Goal: Task Accomplishment & Management: Use online tool/utility

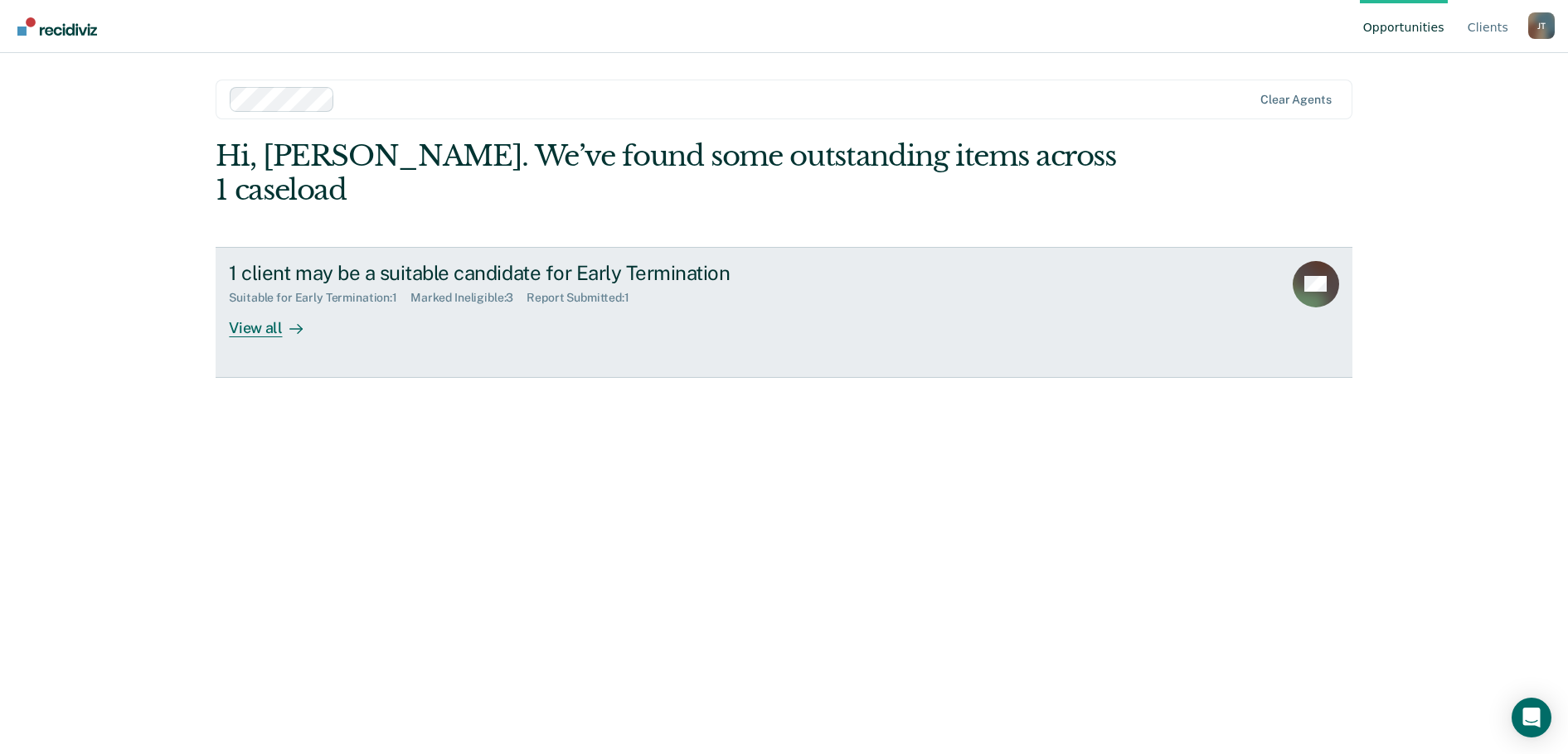
click at [618, 272] on div "1 client may be a suitable candidate for Early Termination Suitable for Early T…" at bounding box center [540, 299] width 622 height 77
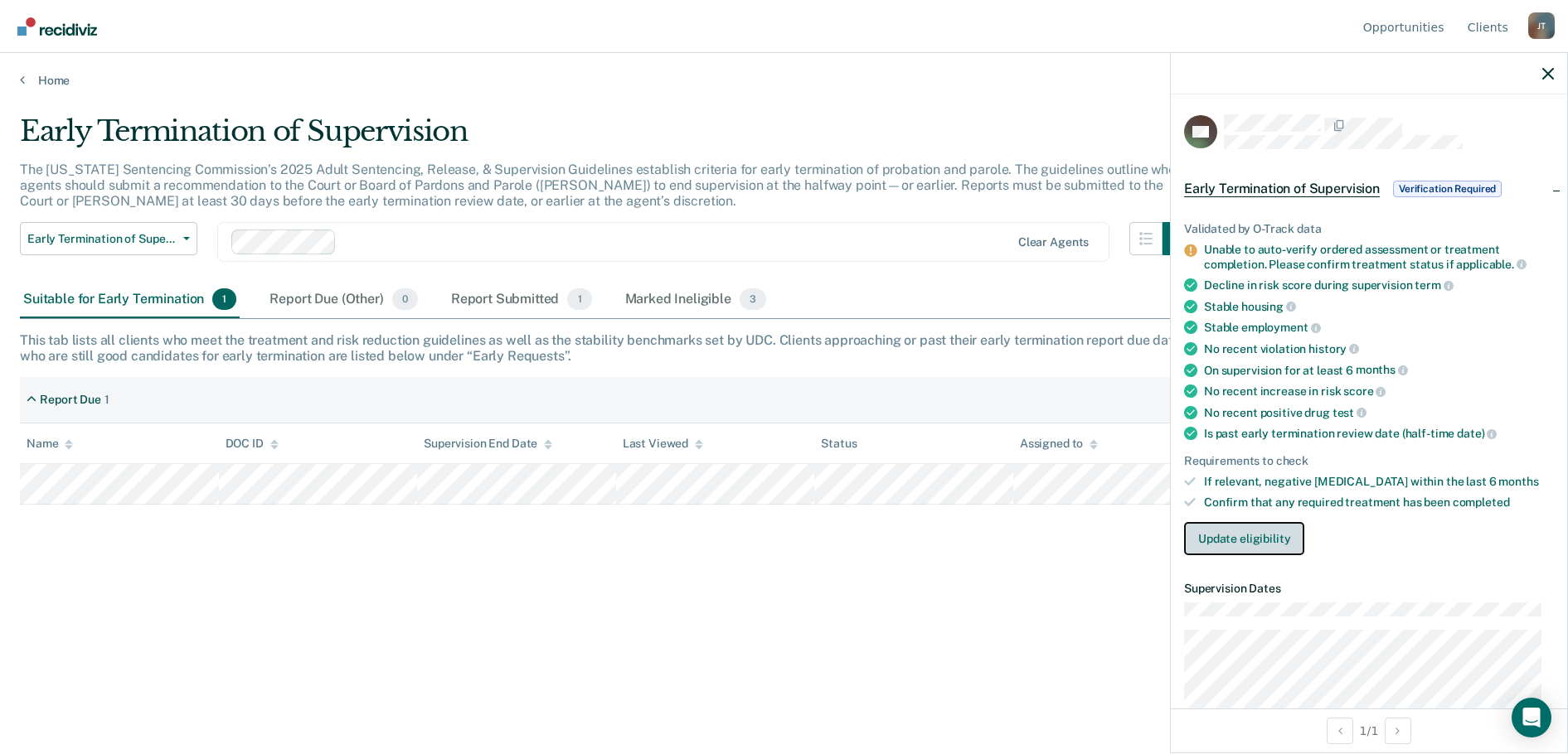
click at [1253, 537] on button "Update eligibility" at bounding box center [1244, 539] width 120 height 33
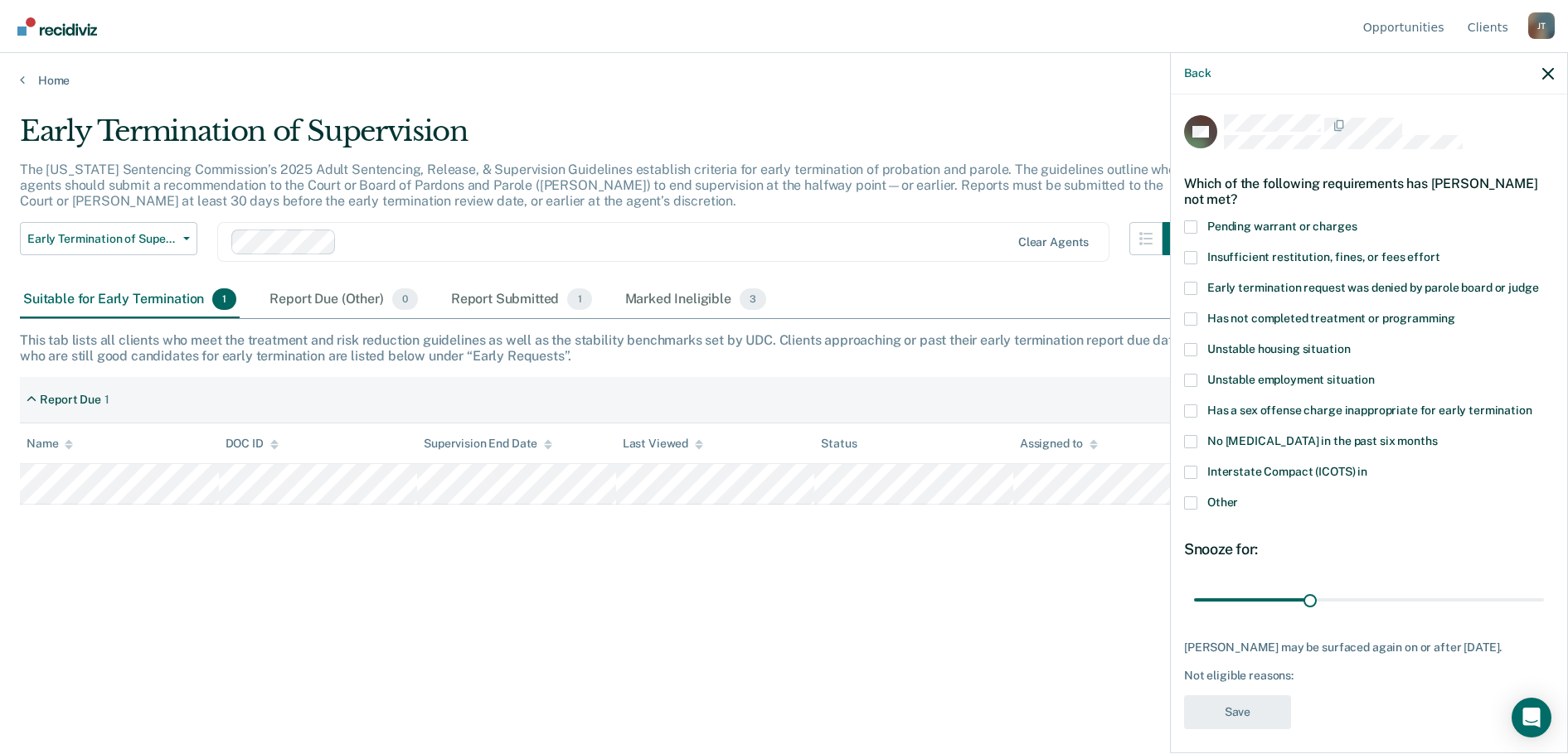
click at [1198, 380] on label "Unstable employment situation" at bounding box center [1369, 382] width 370 height 17
click at [1375, 374] on input "Unstable employment situation" at bounding box center [1375, 374] width 0 height 0
click at [1190, 501] on span at bounding box center [1190, 503] width 14 height 14
click at [1238, 497] on input "Other" at bounding box center [1238, 497] width 0 height 0
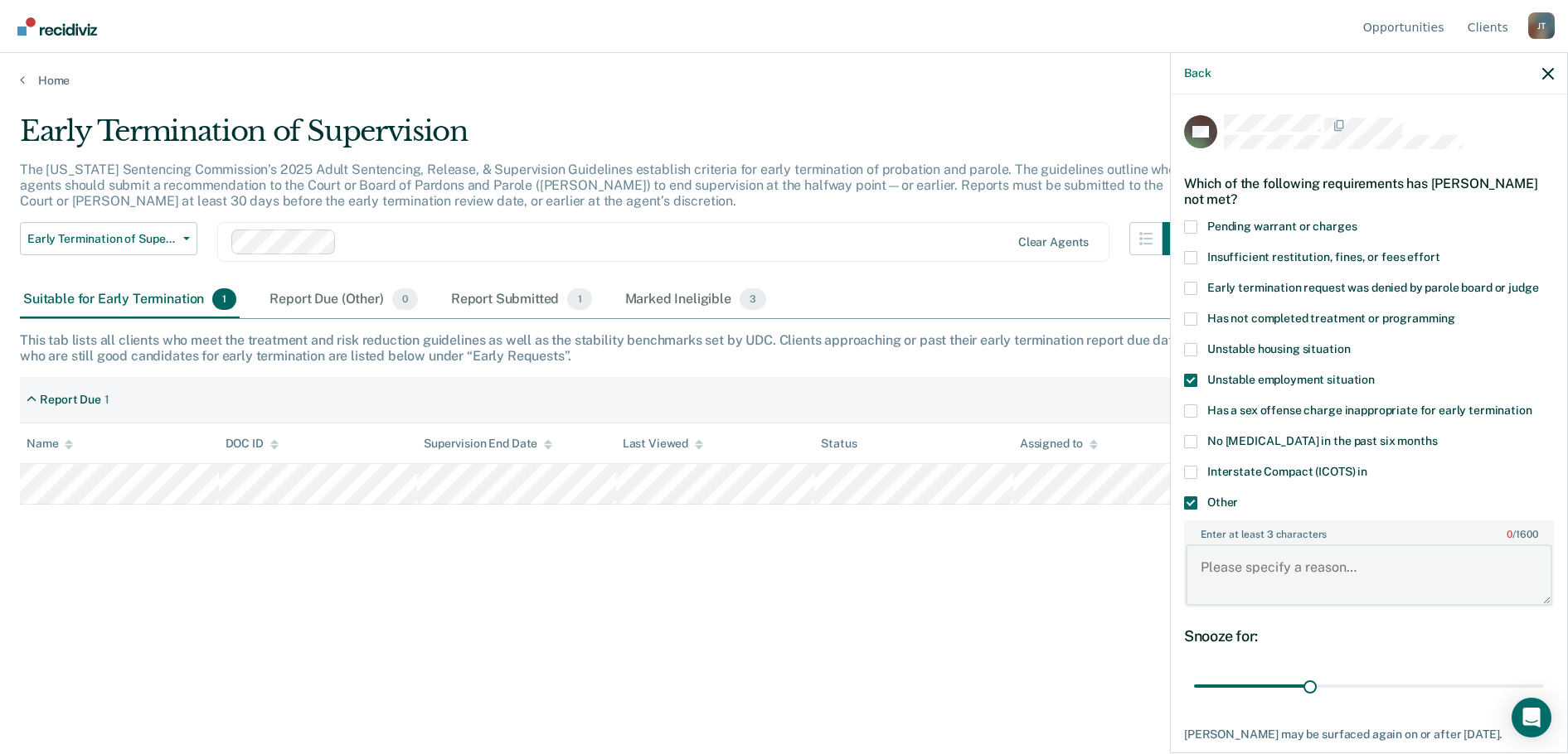
click at [1322, 589] on textarea "Enter at least 3 characters 0 / 1600" at bounding box center [1369, 574] width 367 height 61
click at [1421, 571] on textarea "In the process of obtaining GED;" at bounding box center [1369, 574] width 367 height 61
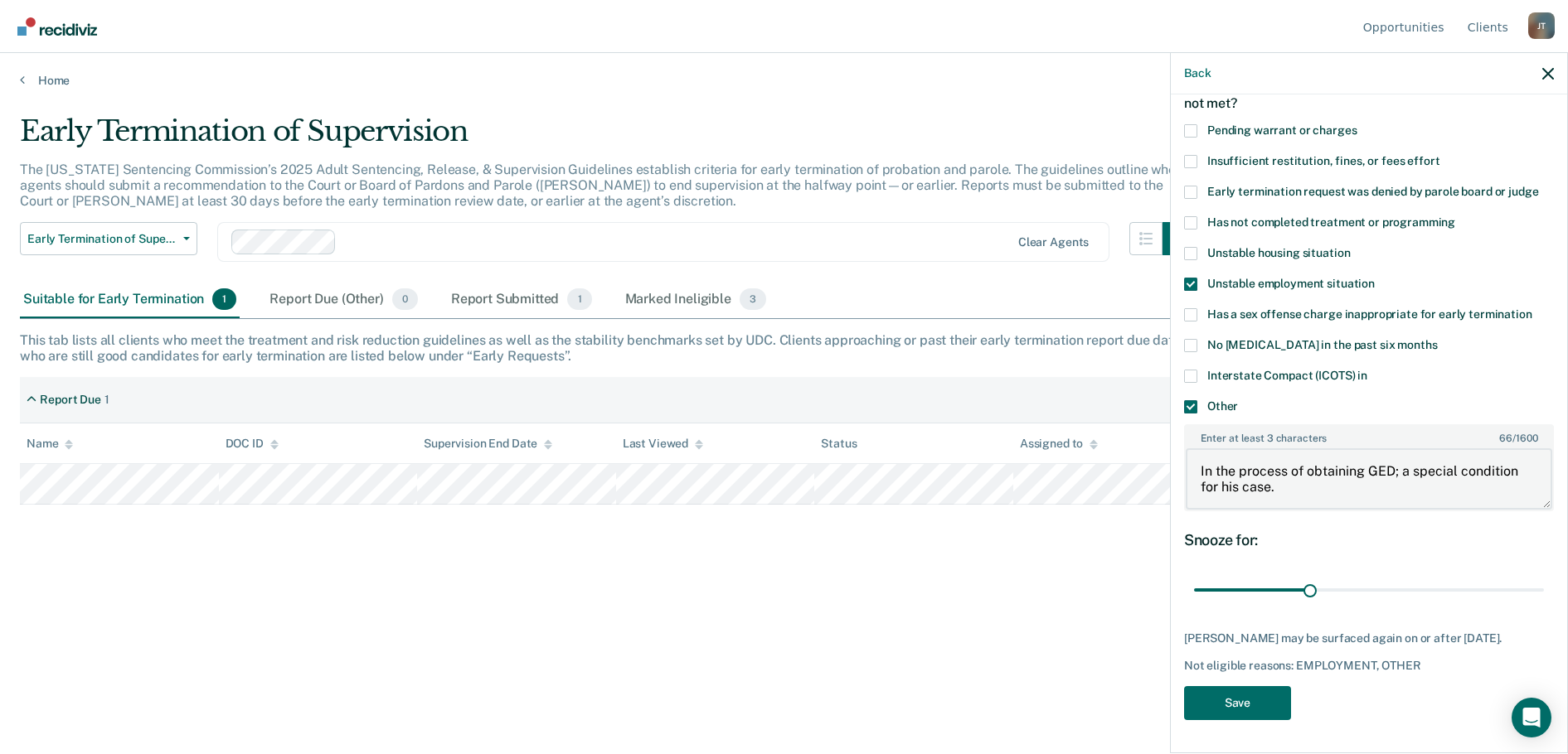
scroll to position [108, 0]
type textarea "In the process of obtaining GED; a special condition for his case."
click at [1243, 697] on button "Save" at bounding box center [1237, 703] width 107 height 34
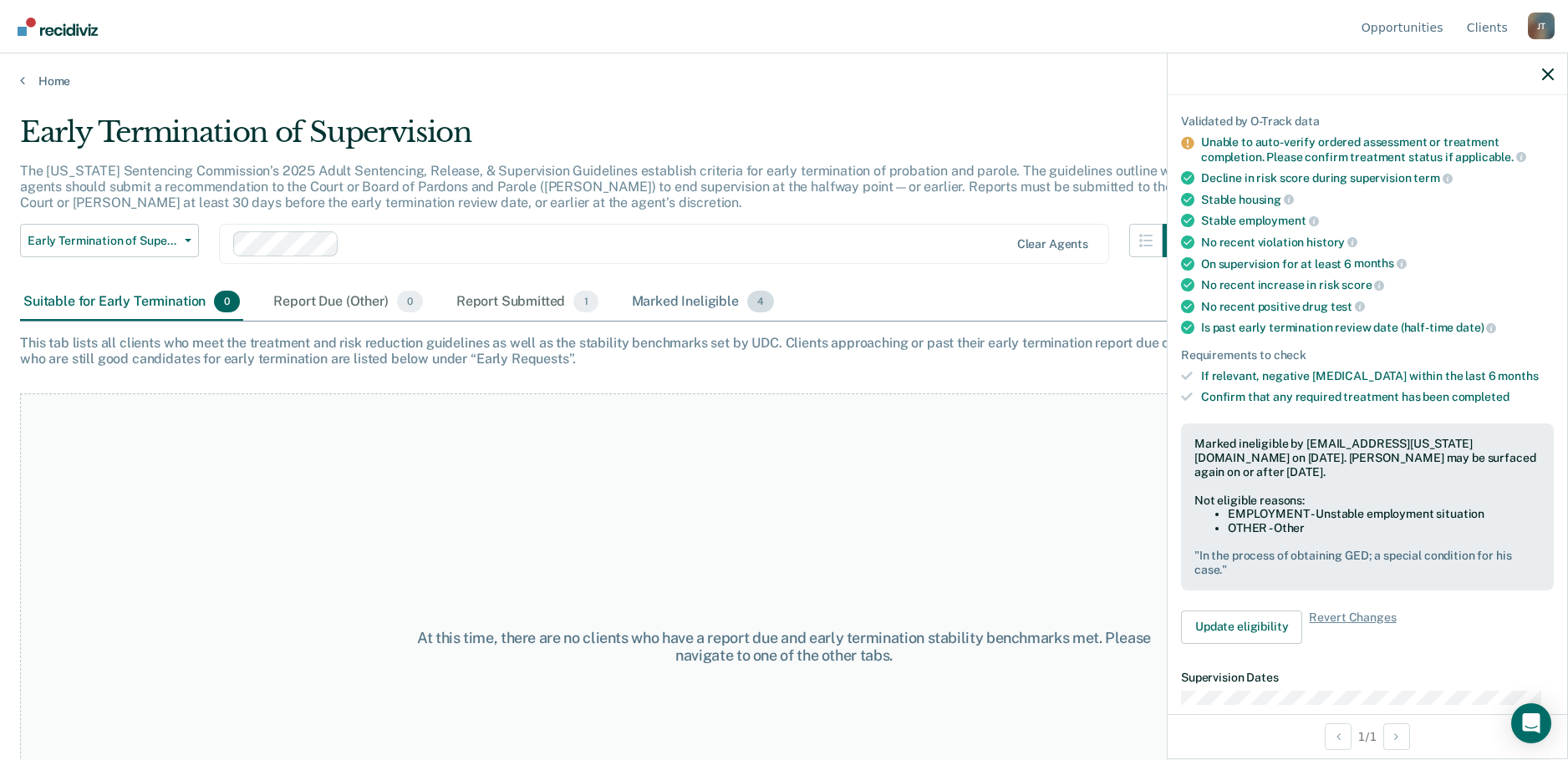
click at [680, 303] on div "Marked Ineligible 4" at bounding box center [703, 302] width 150 height 37
